Goal: Use online tool/utility: Utilize a website feature to perform a specific function

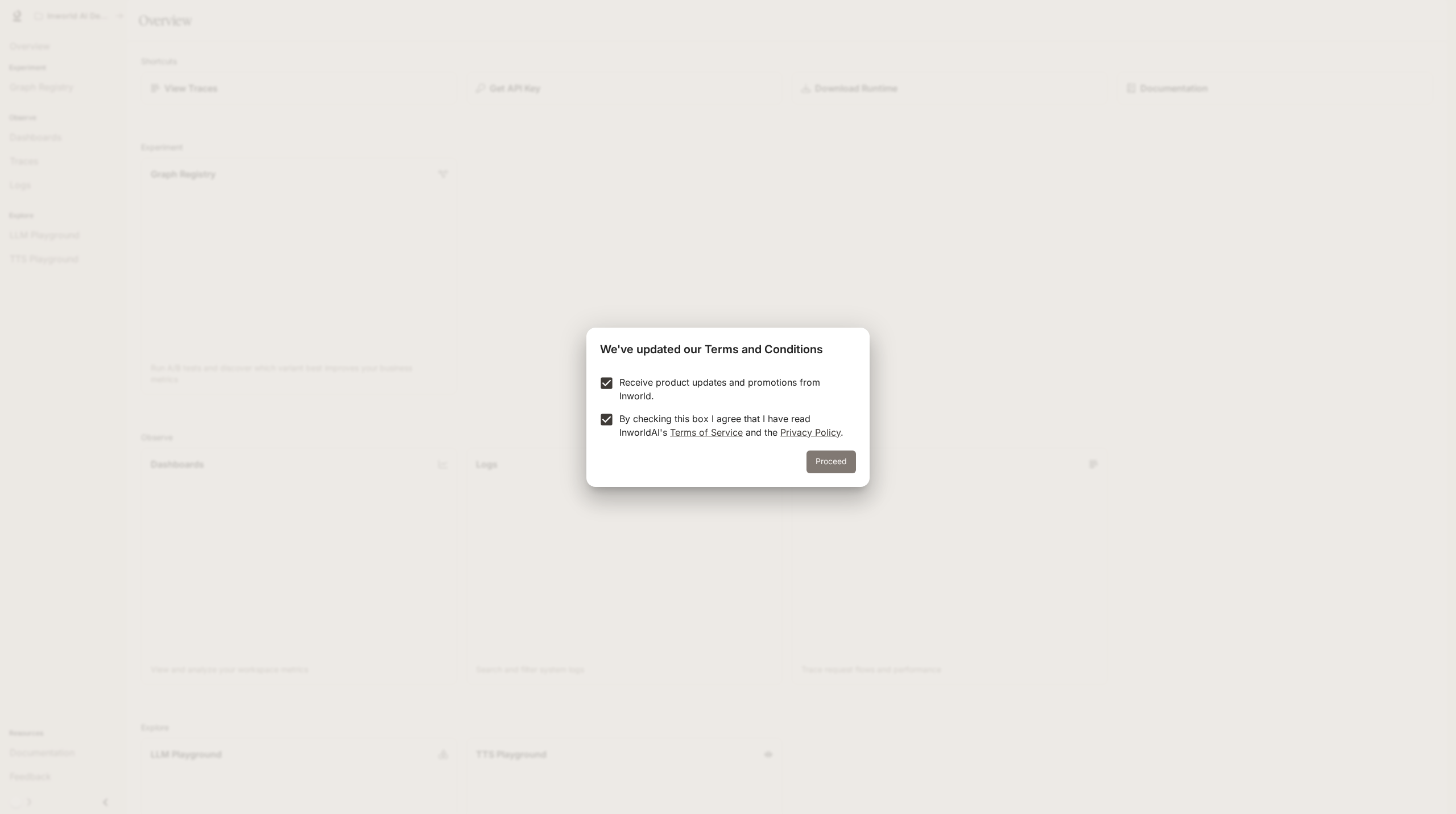
click at [855, 464] on button "Proceed" at bounding box center [831, 461] width 50 height 23
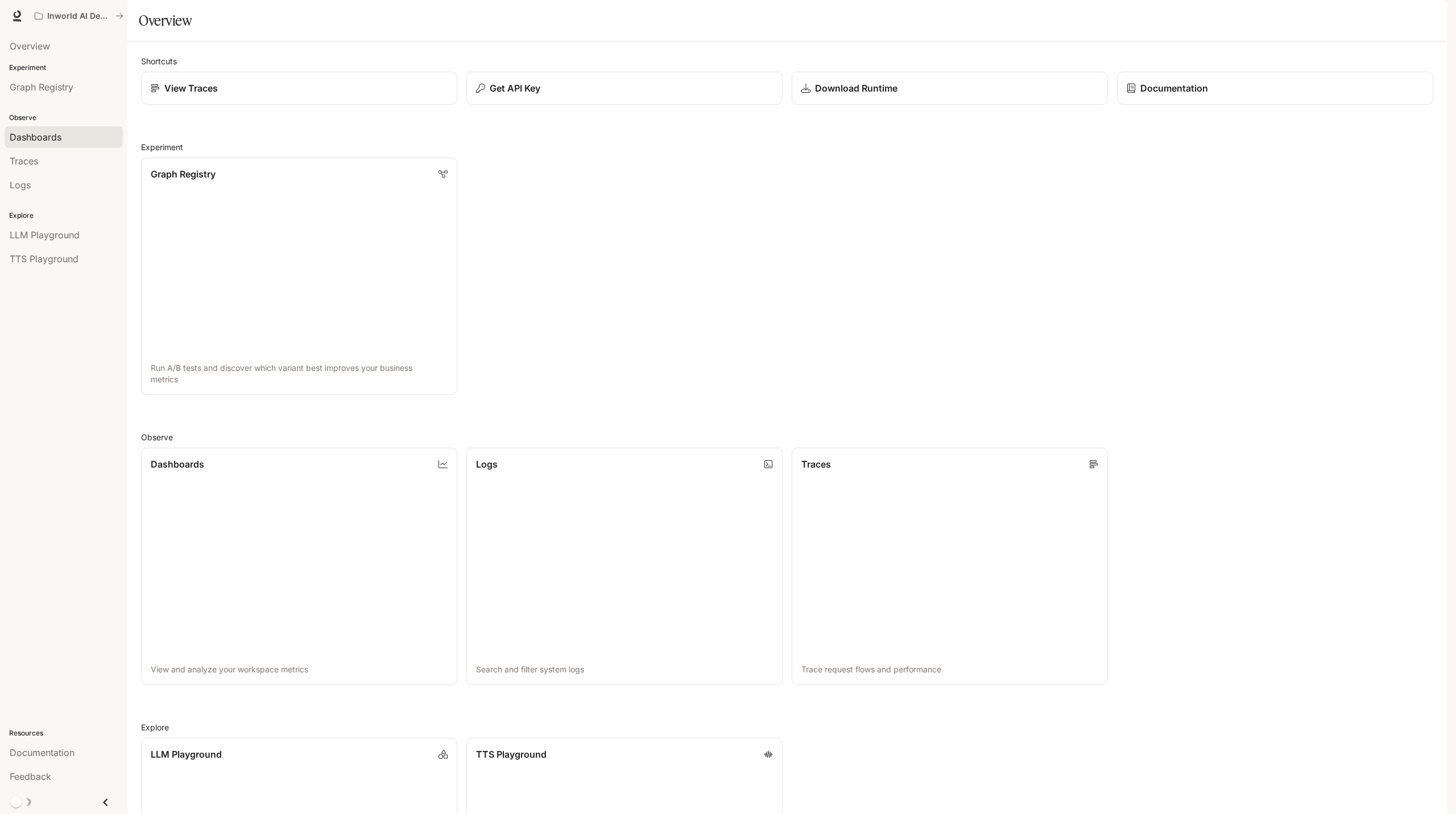
click at [62, 145] on link "Dashboards" at bounding box center [63, 137] width 119 height 22
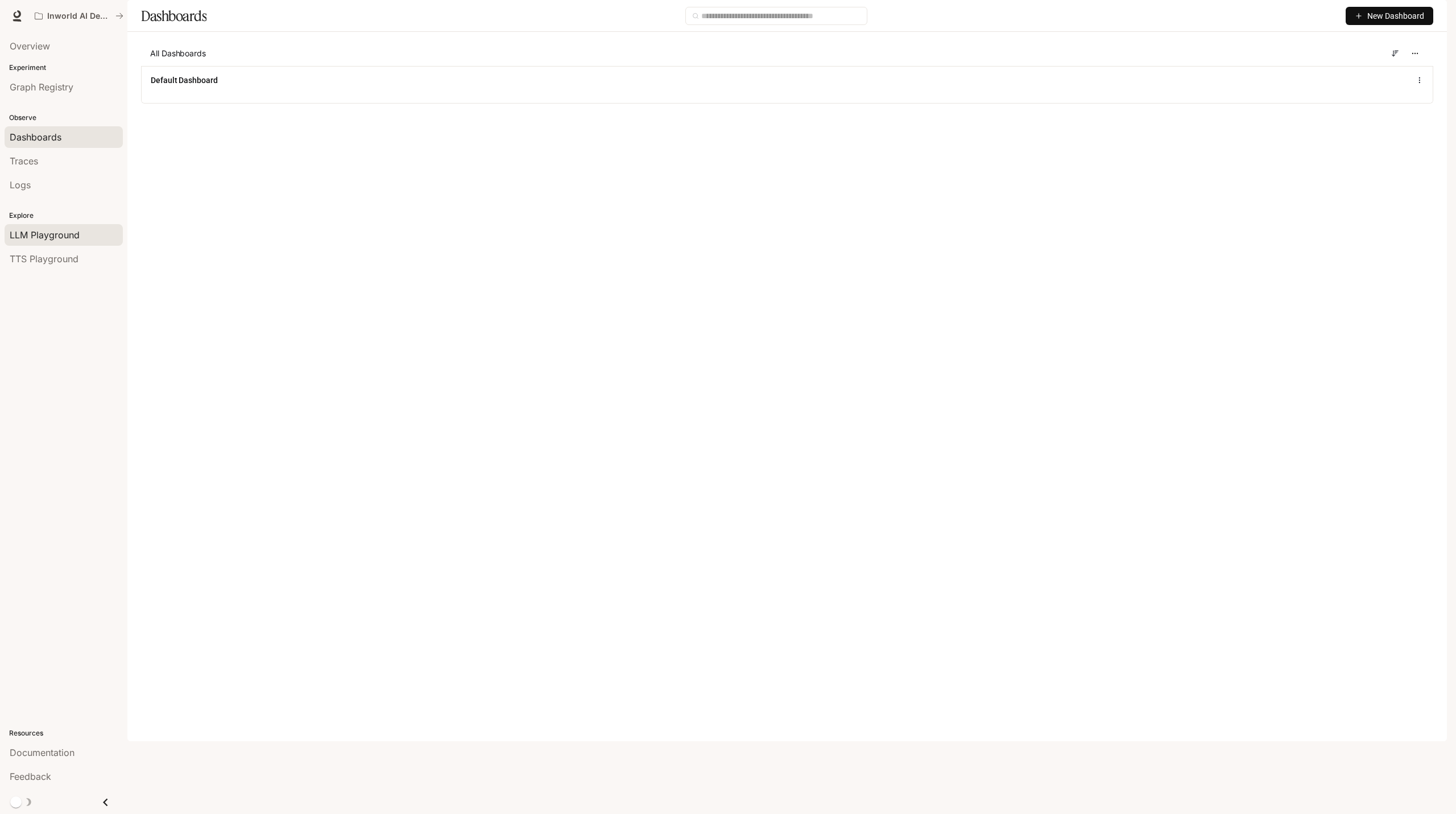
click at [70, 237] on span "LLM Playground" at bounding box center [45, 234] width 70 height 14
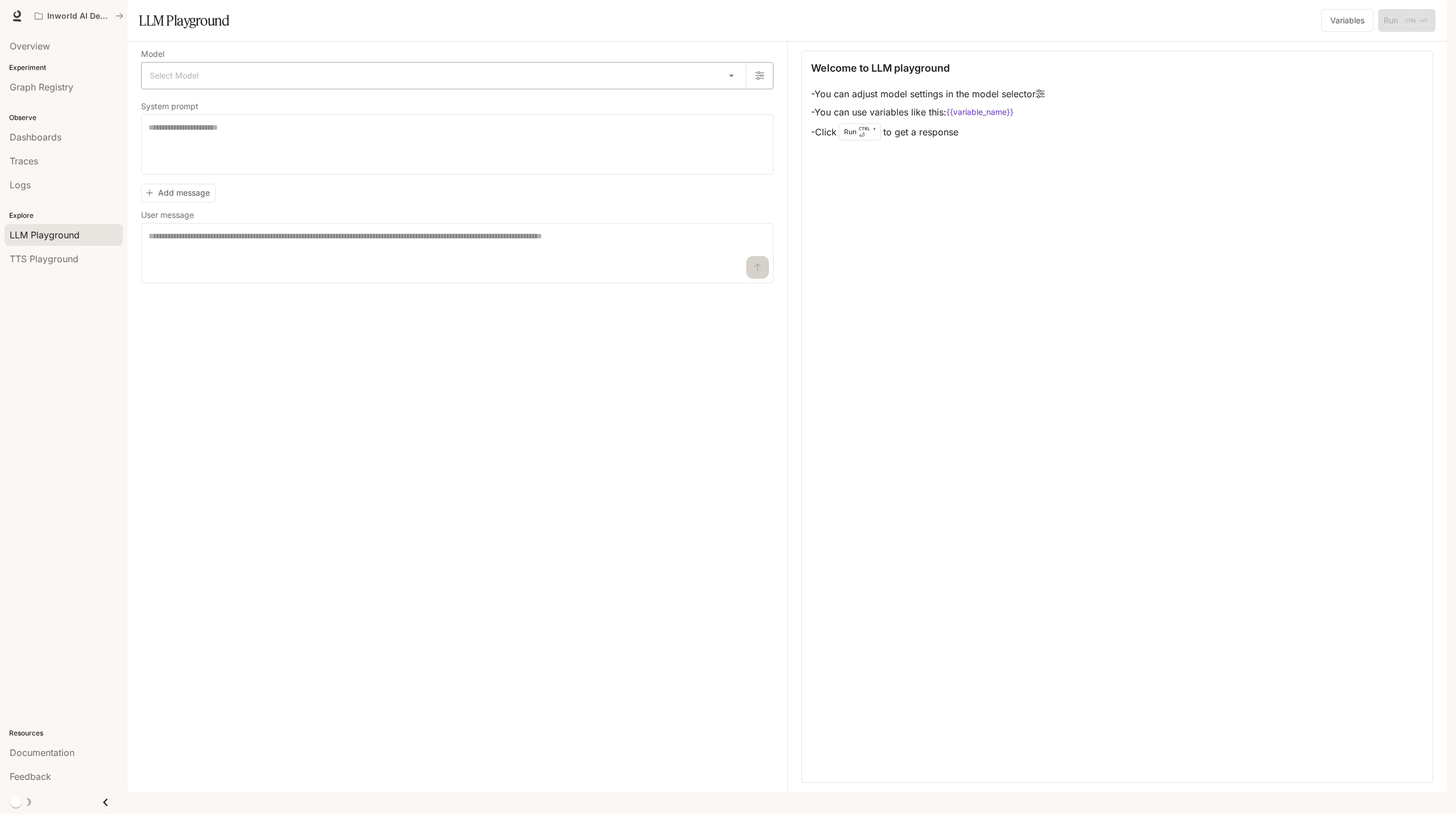
click at [728, 106] on body "Skip to main content Inworld AI Demos Documentation Documentation Portal Overvi…" at bounding box center [728, 407] width 1456 height 814
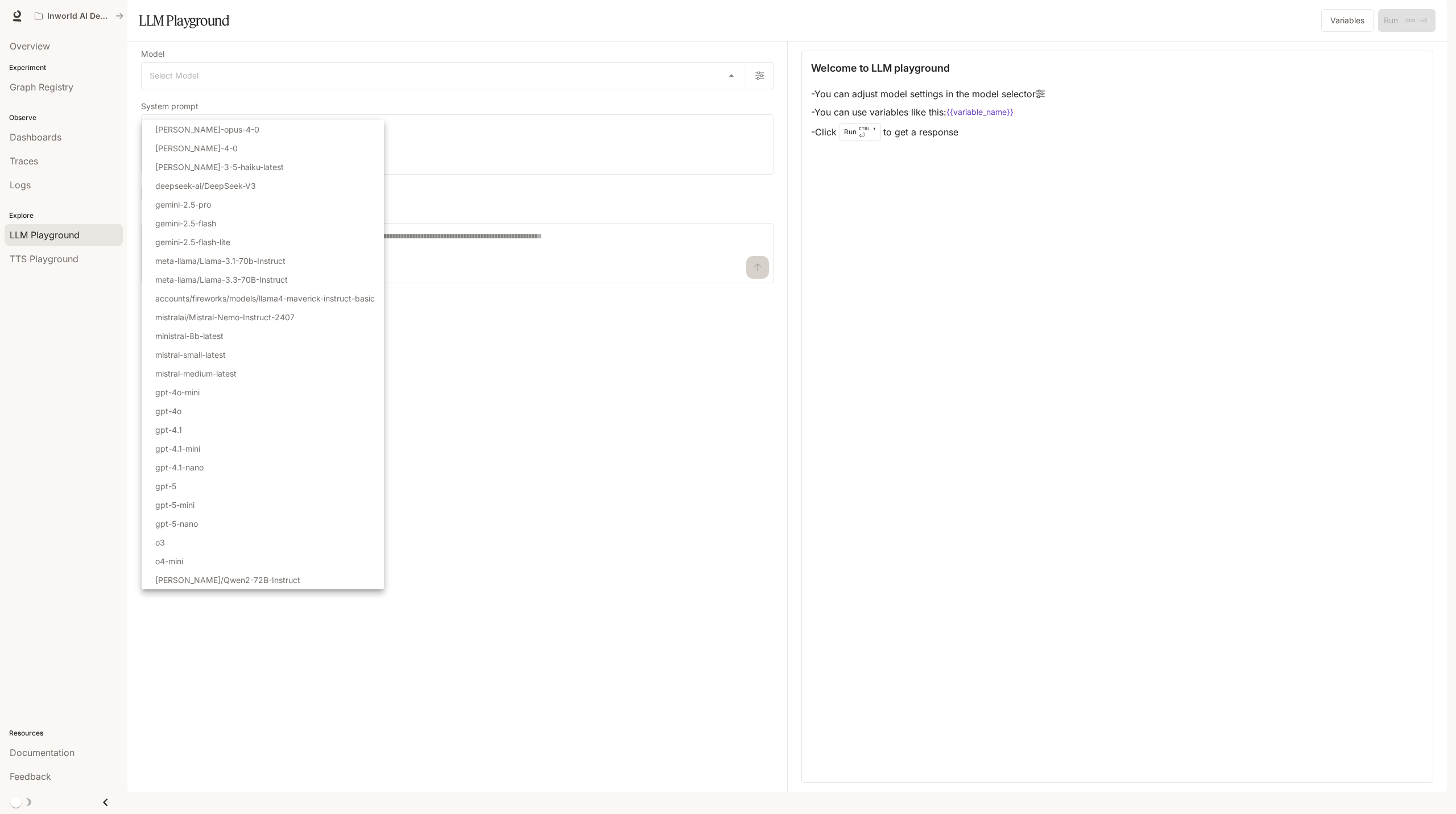
click at [942, 256] on div at bounding box center [728, 407] width 1456 height 814
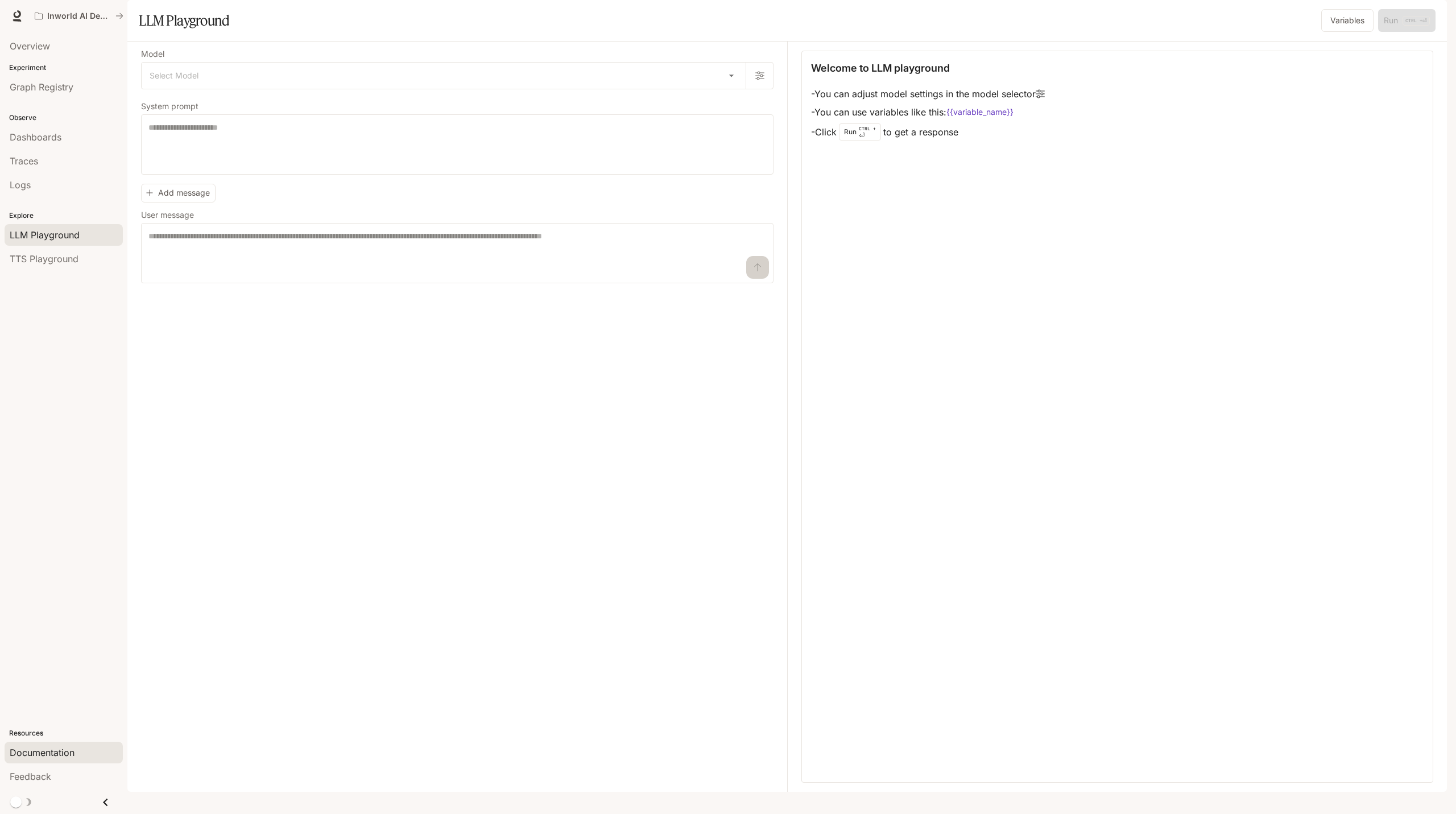
click at [65, 753] on span "Documentation" at bounding box center [42, 752] width 65 height 14
click at [70, 266] on link "TTS Playground" at bounding box center [63, 259] width 119 height 22
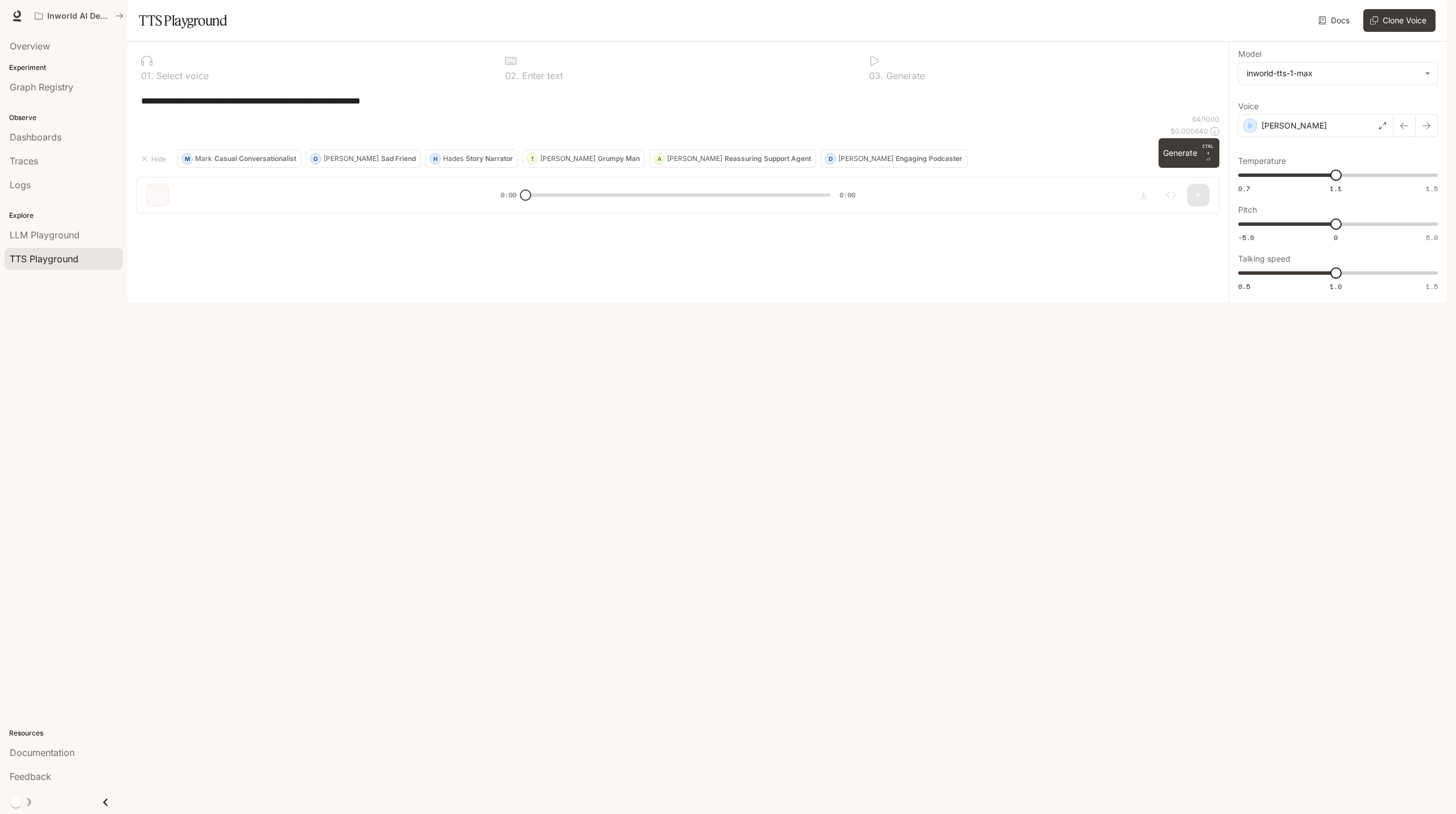
click at [209, 80] on div "0 1 . Select voice" at bounding box center [314, 75] width 345 height 9
click at [168, 80] on p "Select voice" at bounding box center [181, 75] width 55 height 9
click at [1177, 168] on button "Generate CTRL + ⏎" at bounding box center [1189, 153] width 61 height 29
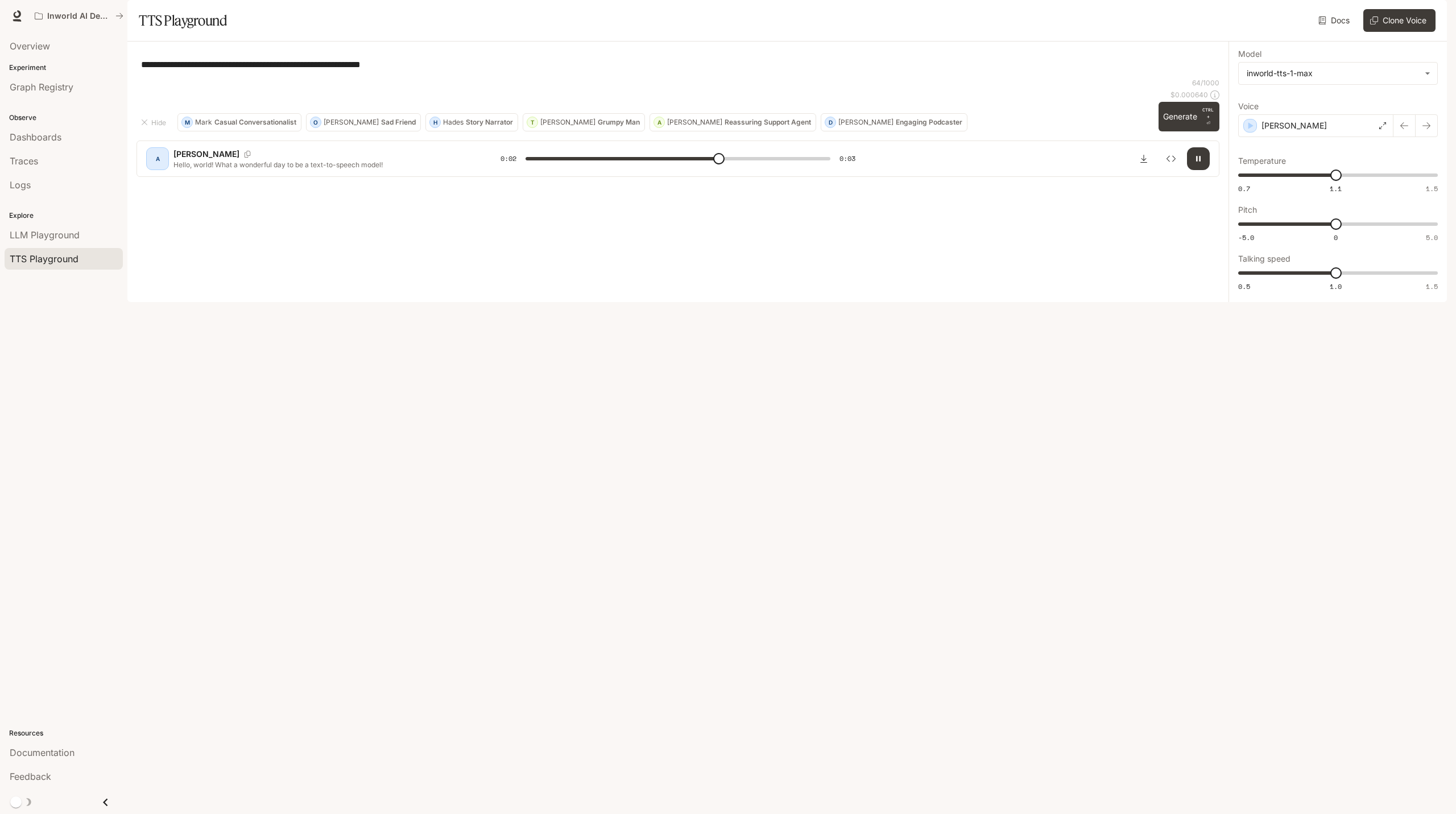
drag, startPoint x: 314, startPoint y: 90, endPoint x: 658, endPoint y: 113, distance: 344.8
click at [635, 78] on div "**********" at bounding box center [678, 64] width 1083 height 28
click at [763, 78] on div "**********" at bounding box center [678, 64] width 1083 height 28
type input "*"
click at [1370, 137] on div "[PERSON_NAME]" at bounding box center [1315, 125] width 155 height 23
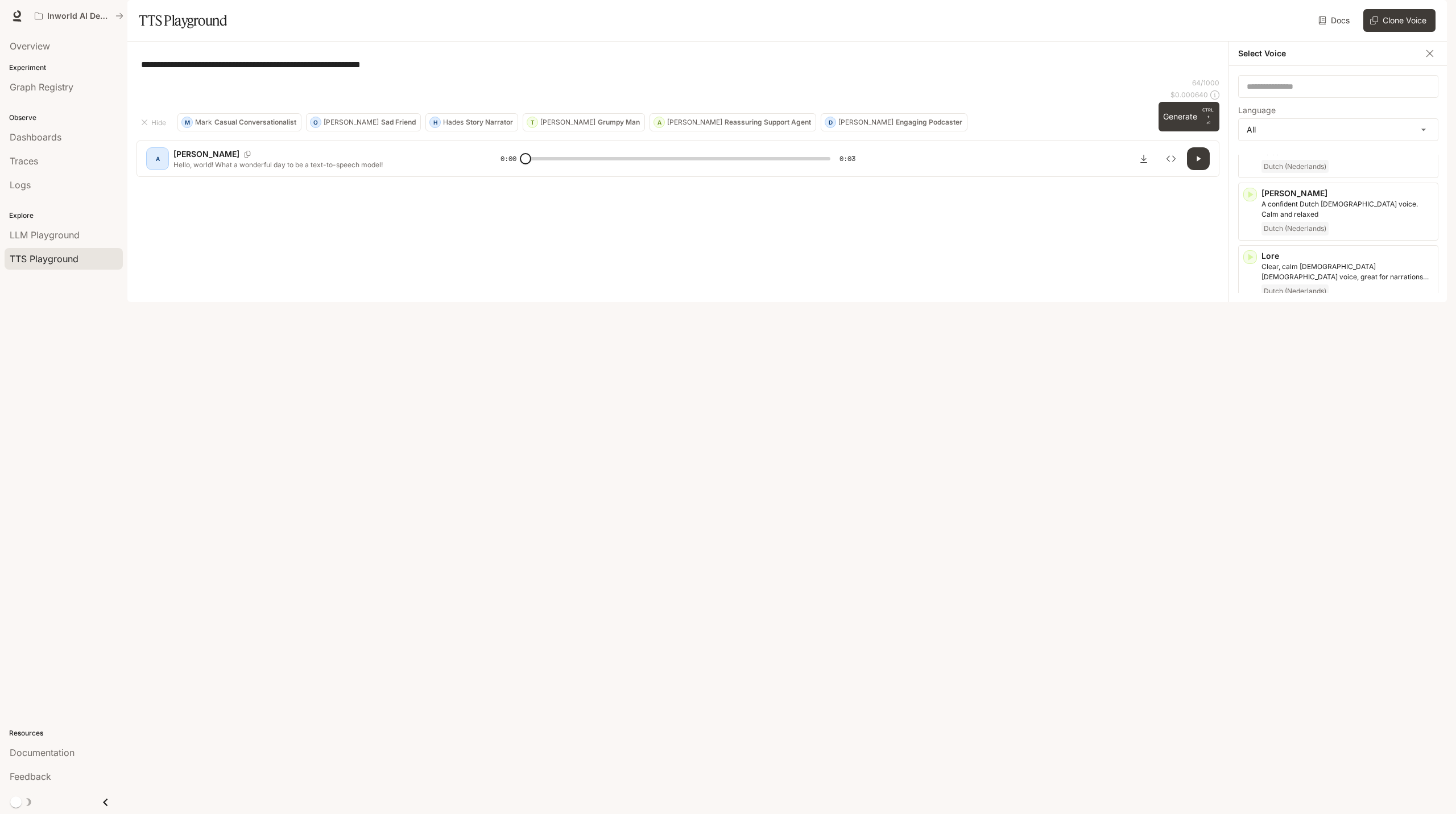
scroll to position [2296, 0]
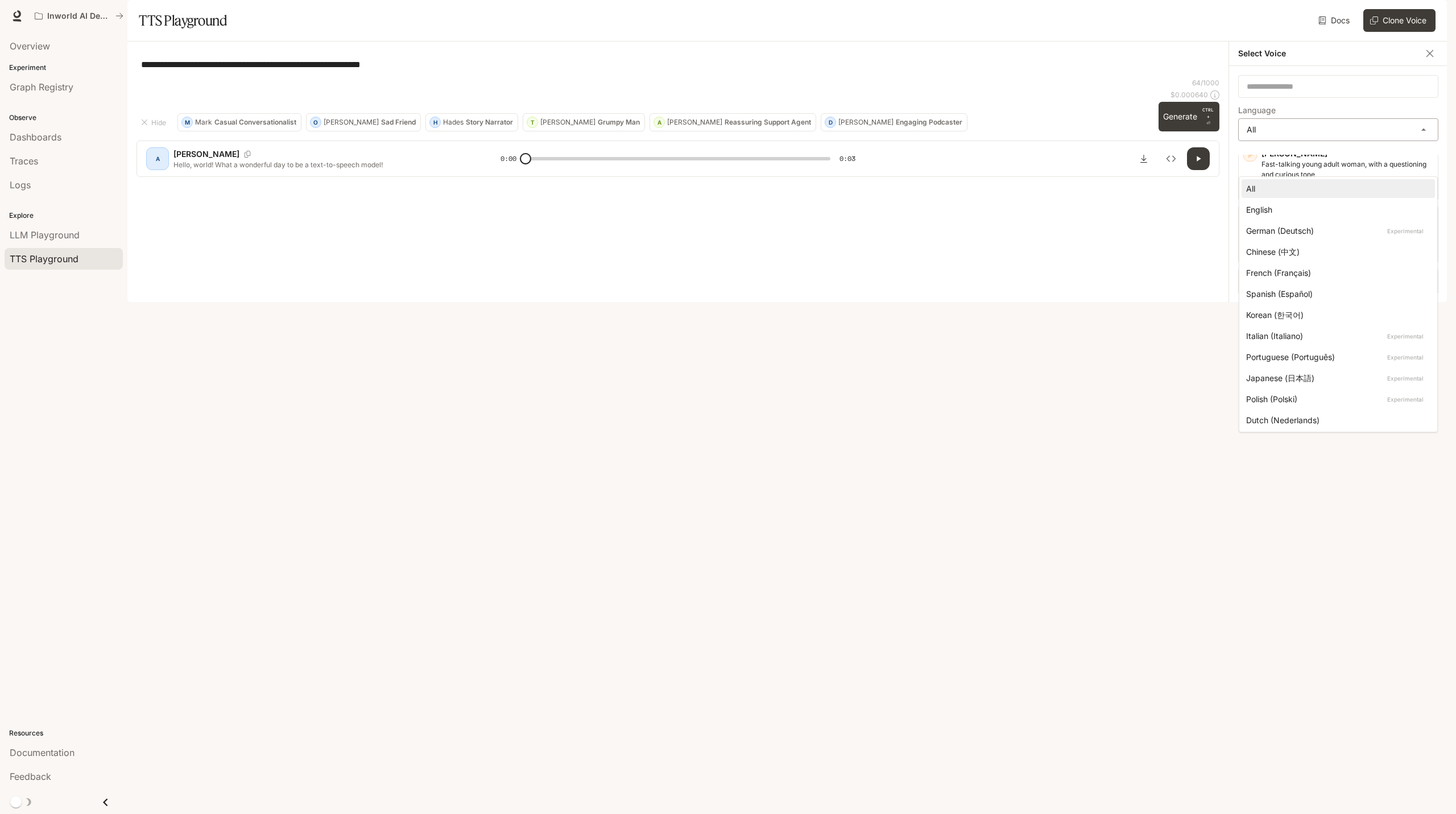
click at [1308, 157] on body "**********" at bounding box center [728, 407] width 1456 height 814
click at [1130, 241] on div at bounding box center [728, 407] width 1456 height 814
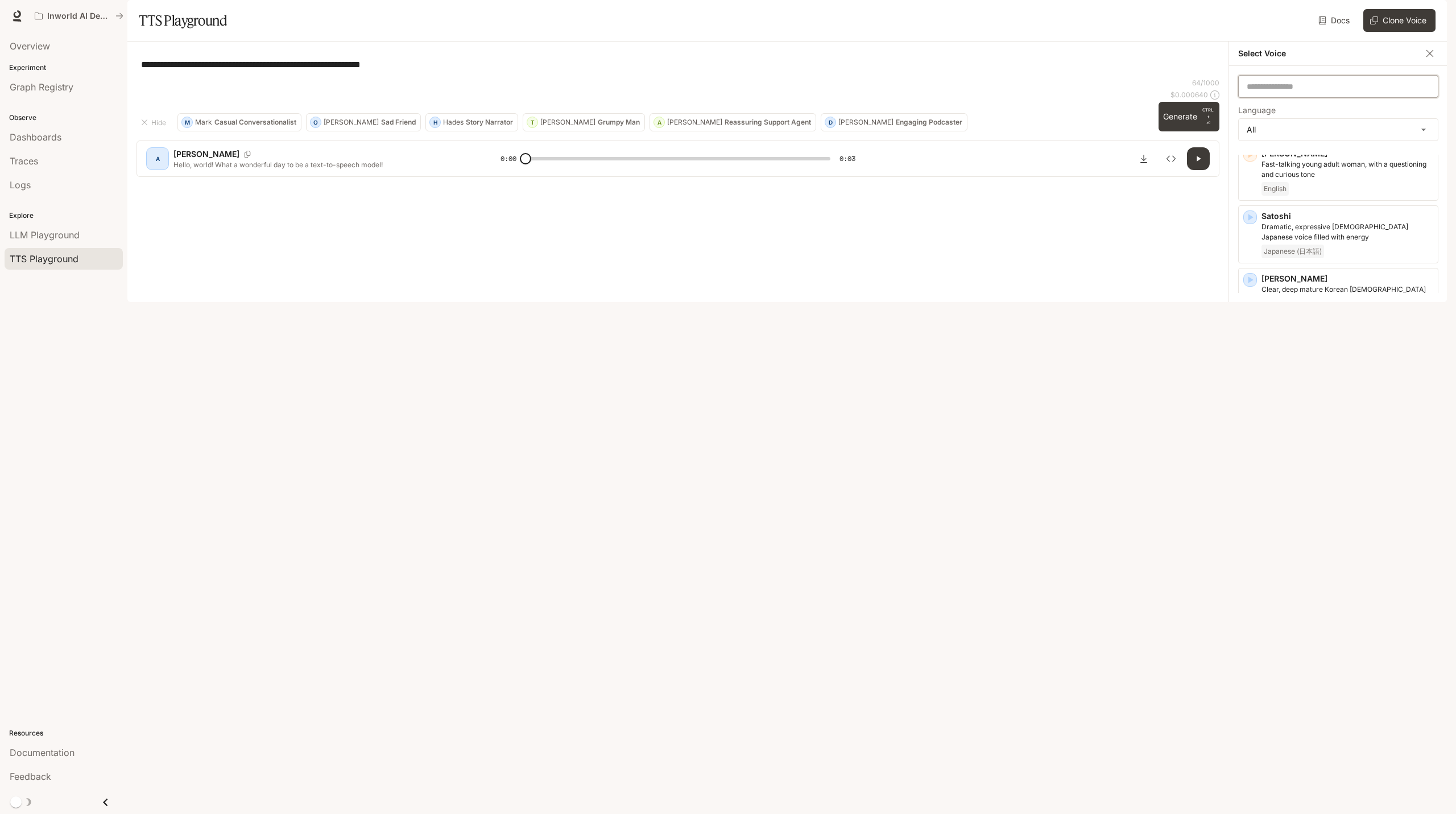
click at [1282, 92] on input "text" at bounding box center [1338, 86] width 199 height 11
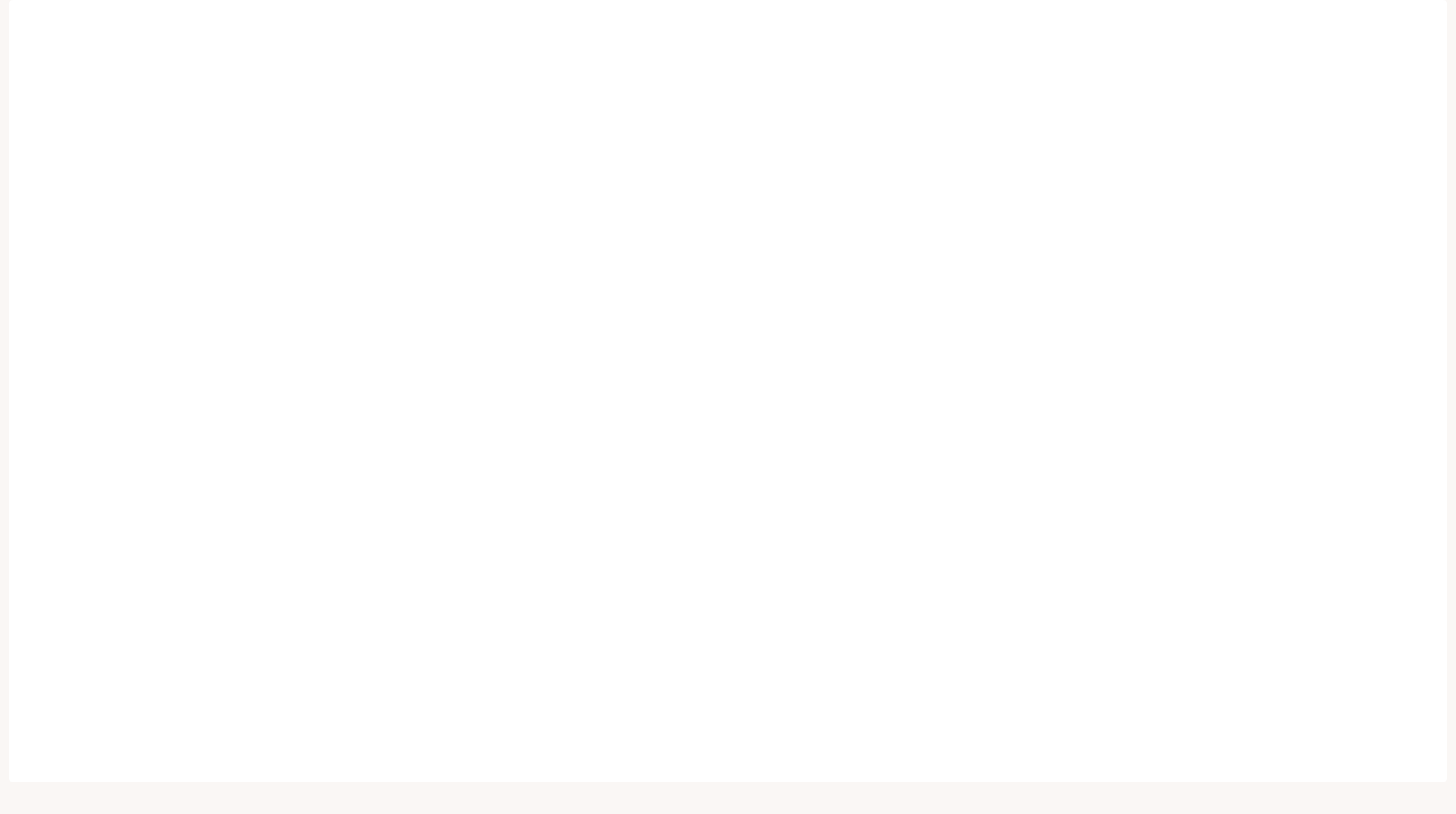
scroll to position [9, 0]
